Goal: Task Accomplishment & Management: Complete application form

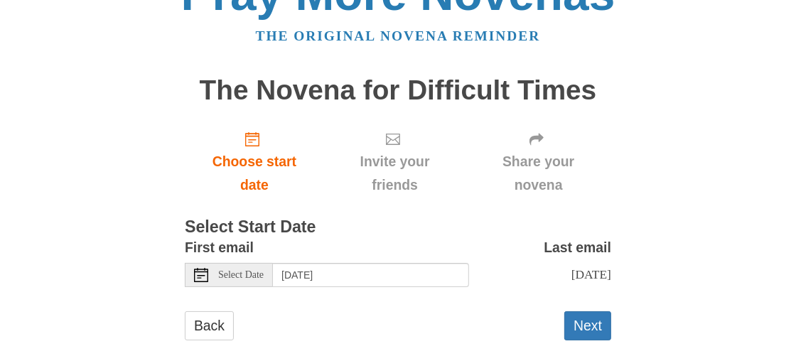
scroll to position [63, 0]
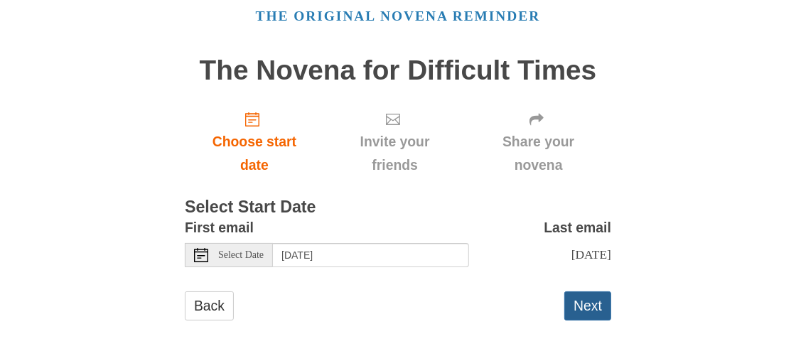
click at [601, 309] on button "Next" at bounding box center [588, 306] width 47 height 29
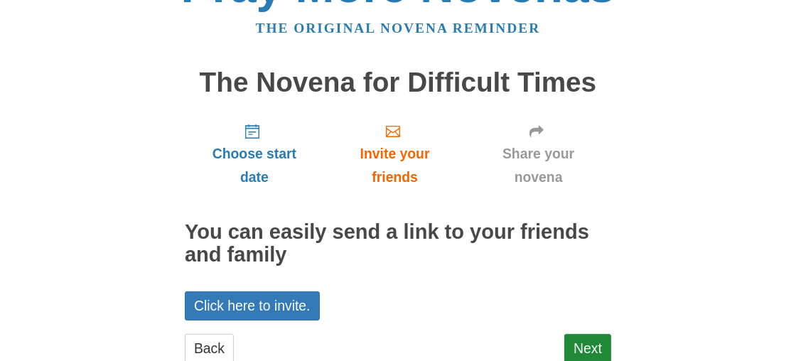
scroll to position [70, 0]
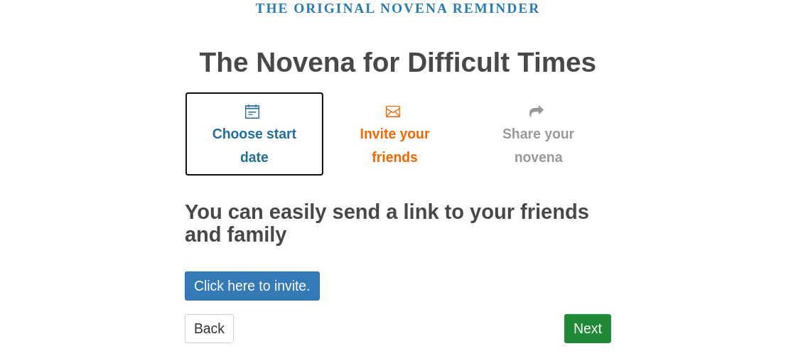
click at [251, 115] on icon "Choose start date" at bounding box center [252, 112] width 14 height 14
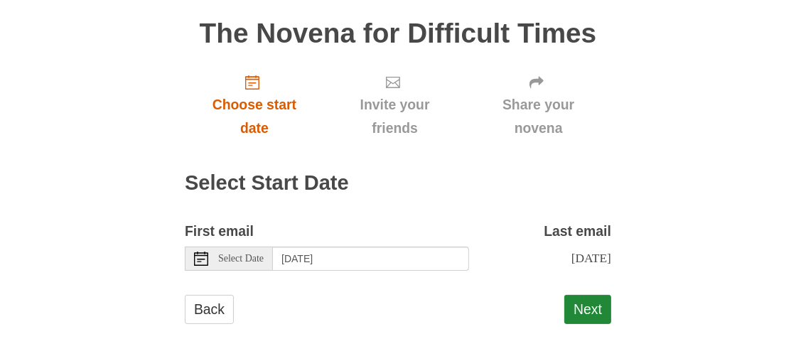
scroll to position [103, 0]
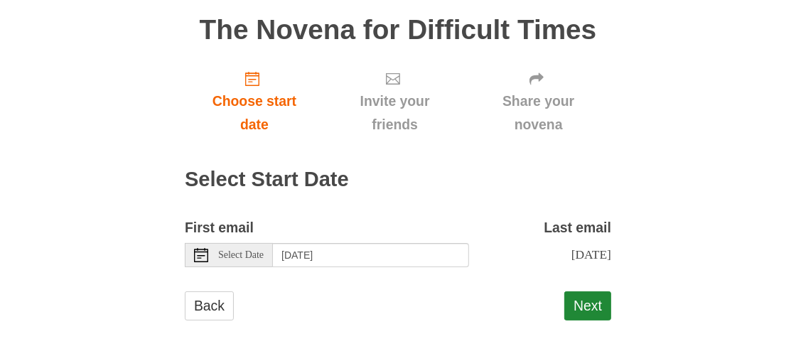
click at [198, 254] on icon at bounding box center [201, 255] width 14 height 14
click at [585, 300] on button "Next" at bounding box center [588, 306] width 47 height 29
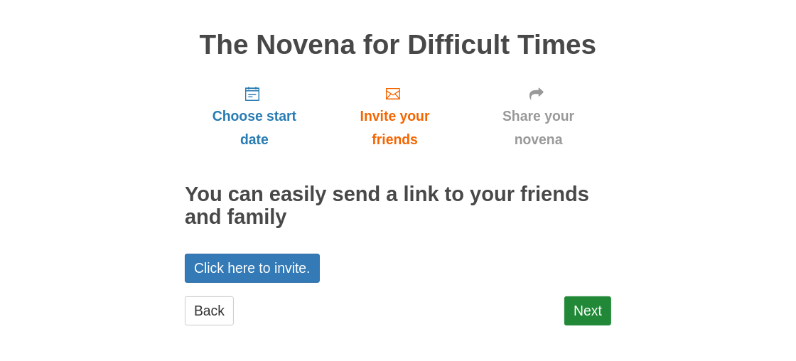
scroll to position [92, 0]
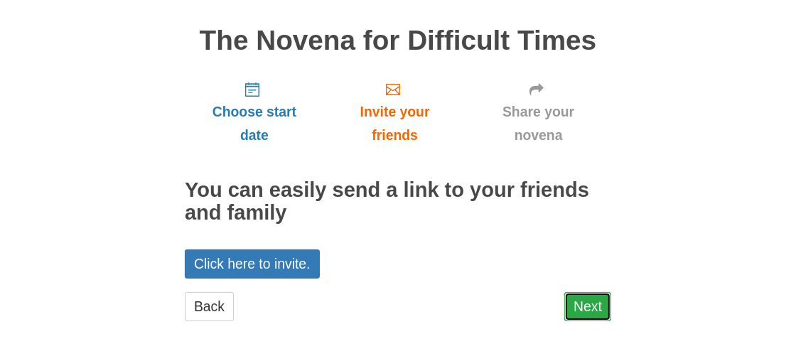
click at [575, 301] on link "Next" at bounding box center [588, 306] width 47 height 29
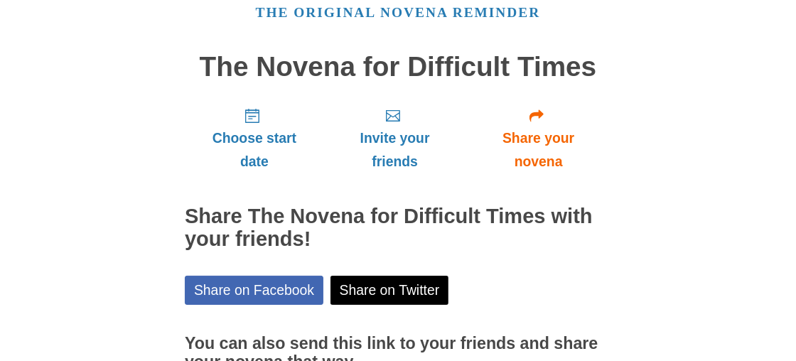
scroll to position [208, 0]
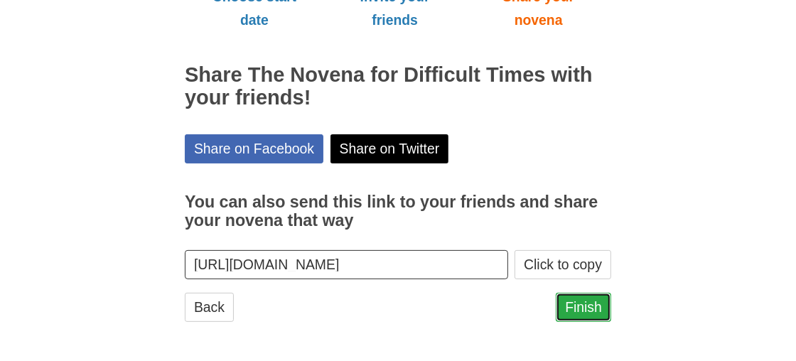
click at [588, 307] on link "Finish" at bounding box center [583, 307] width 55 height 29
